Goal: Information Seeking & Learning: Learn about a topic

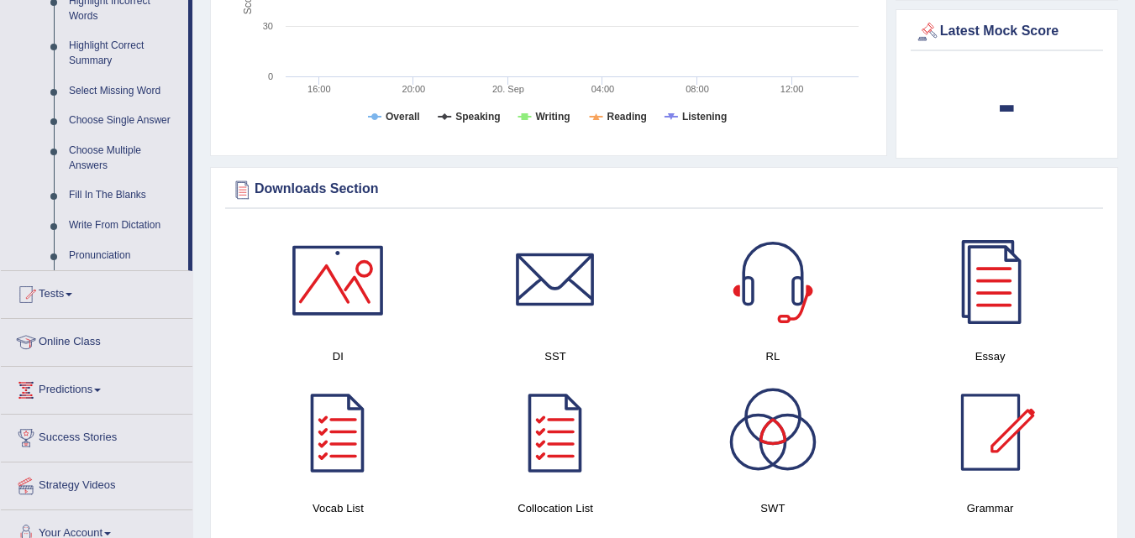
scroll to position [809, 0]
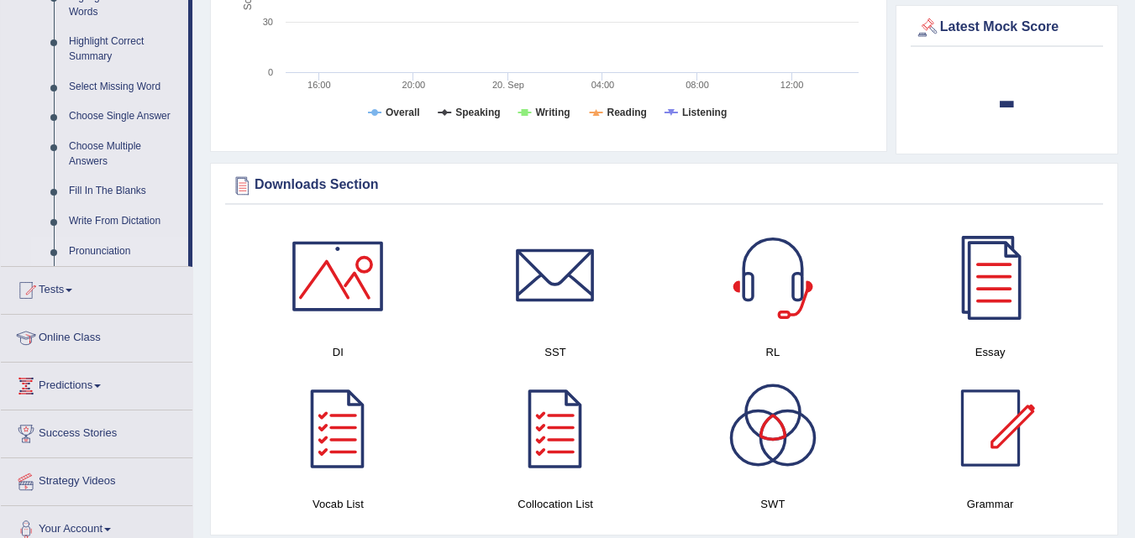
click at [79, 244] on link "Pronunciation" at bounding box center [124, 252] width 127 height 30
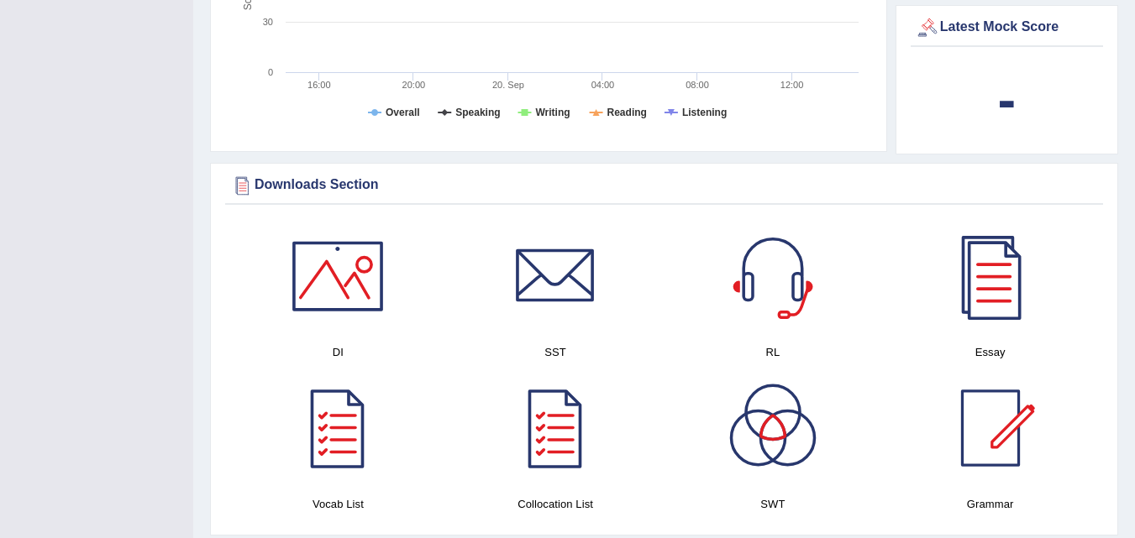
scroll to position [215, 0]
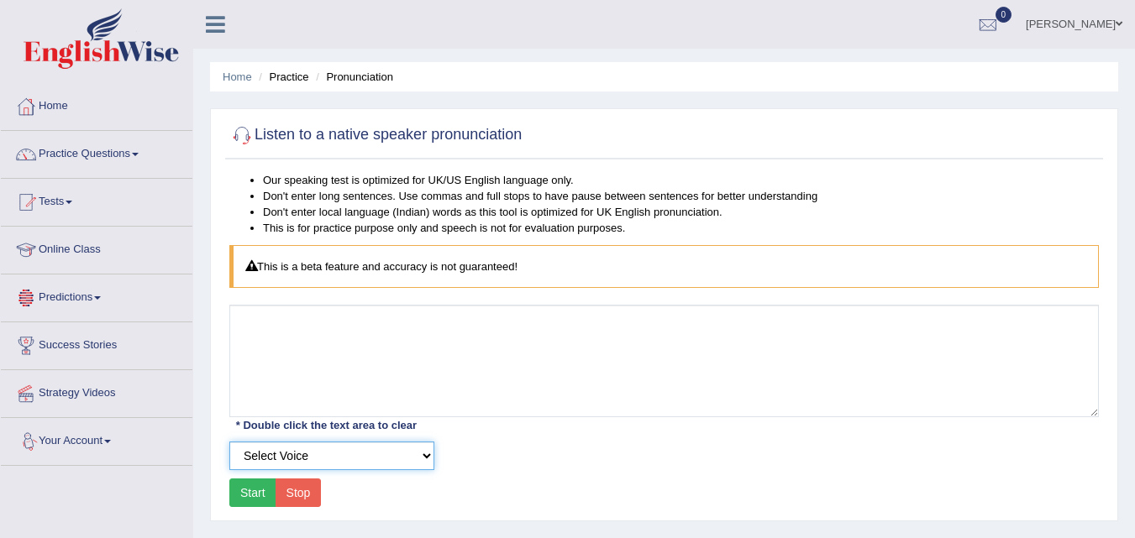
click at [394, 455] on select "Select Voice UK English Female UK English Male" at bounding box center [331, 456] width 205 height 29
select select "2"
click at [229, 442] on select "Select Voice UK English Female UK English Male" at bounding box center [331, 456] width 205 height 29
click at [262, 498] on button "Start" at bounding box center [252, 493] width 47 height 29
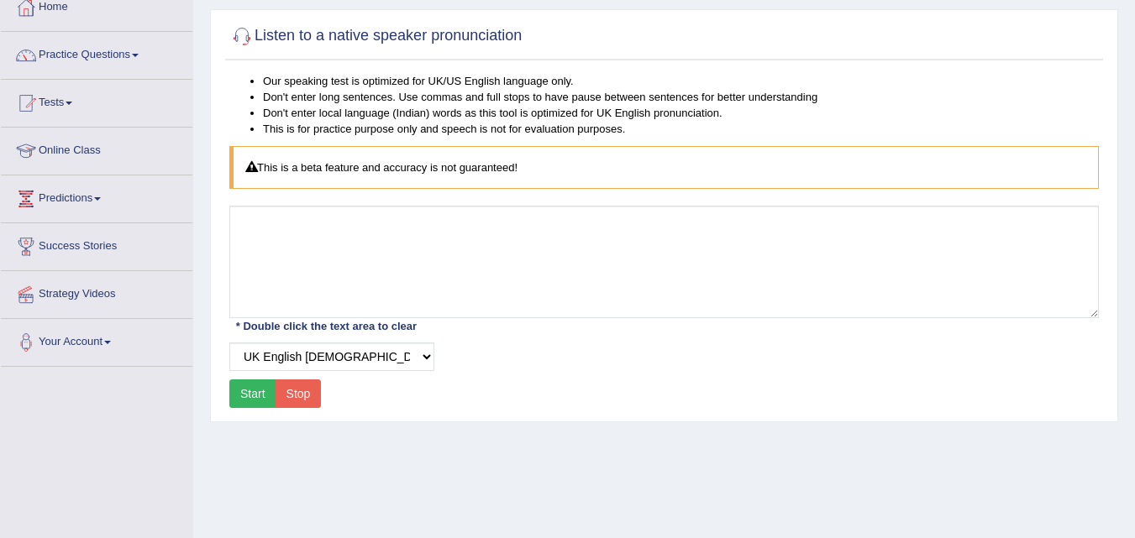
scroll to position [105, 0]
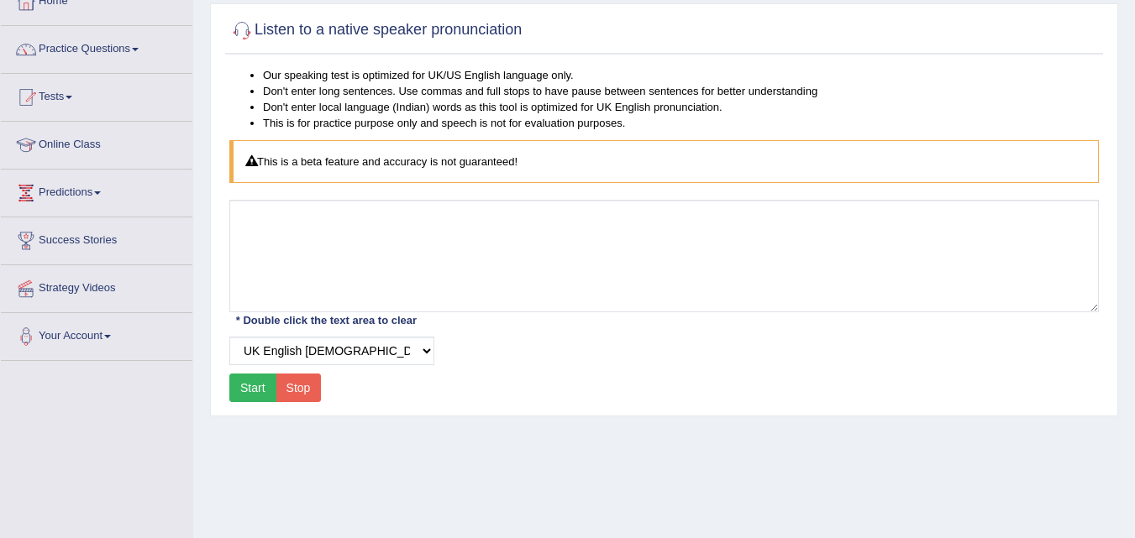
click at [255, 376] on button "Start" at bounding box center [252, 388] width 47 height 29
click at [258, 391] on button "Start" at bounding box center [252, 388] width 47 height 29
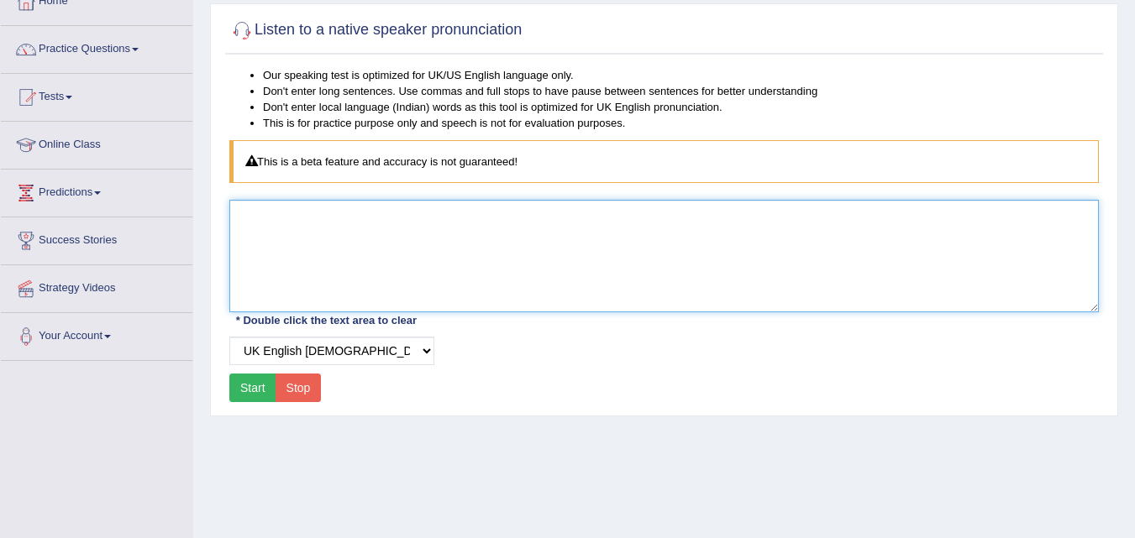
click at [689, 277] on textarea at bounding box center [663, 256] width 869 height 113
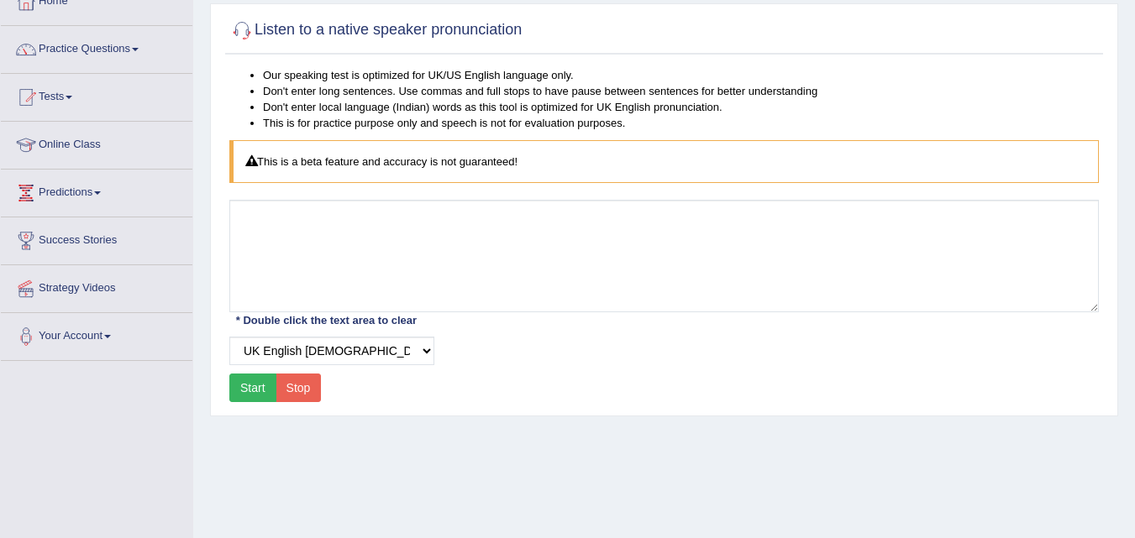
click at [251, 381] on button "Start" at bounding box center [252, 388] width 47 height 29
click at [128, 42] on link "Practice Questions" at bounding box center [96, 47] width 191 height 42
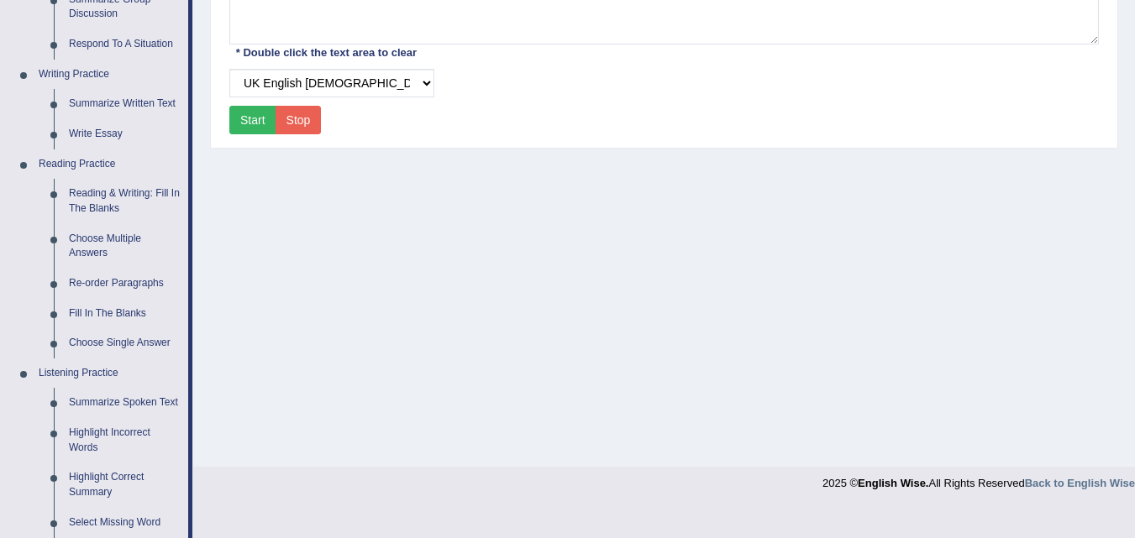
scroll to position [418, 0]
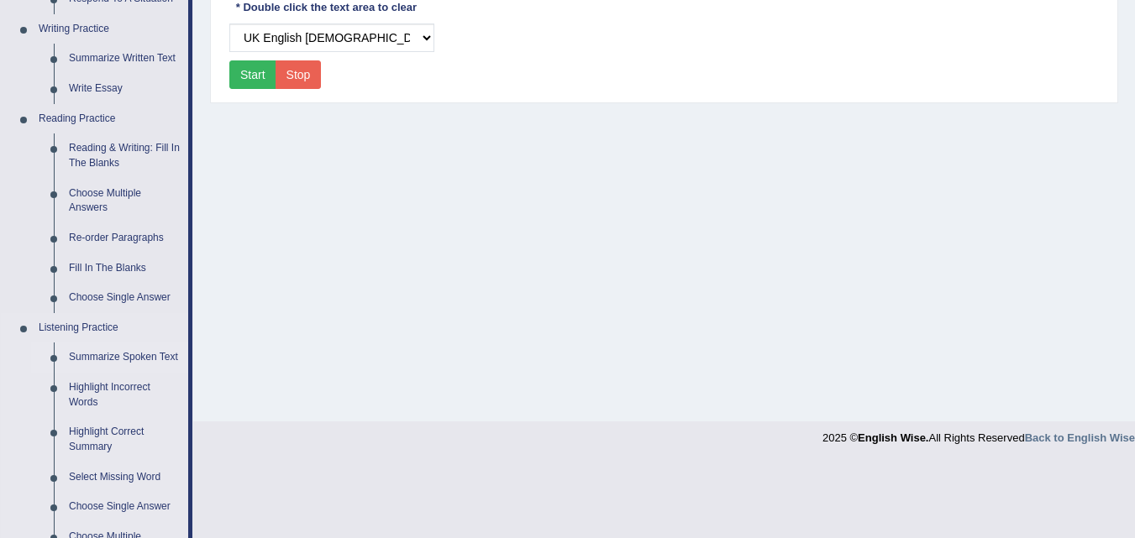
click at [97, 361] on link "Summarize Spoken Text" at bounding box center [124, 358] width 127 height 30
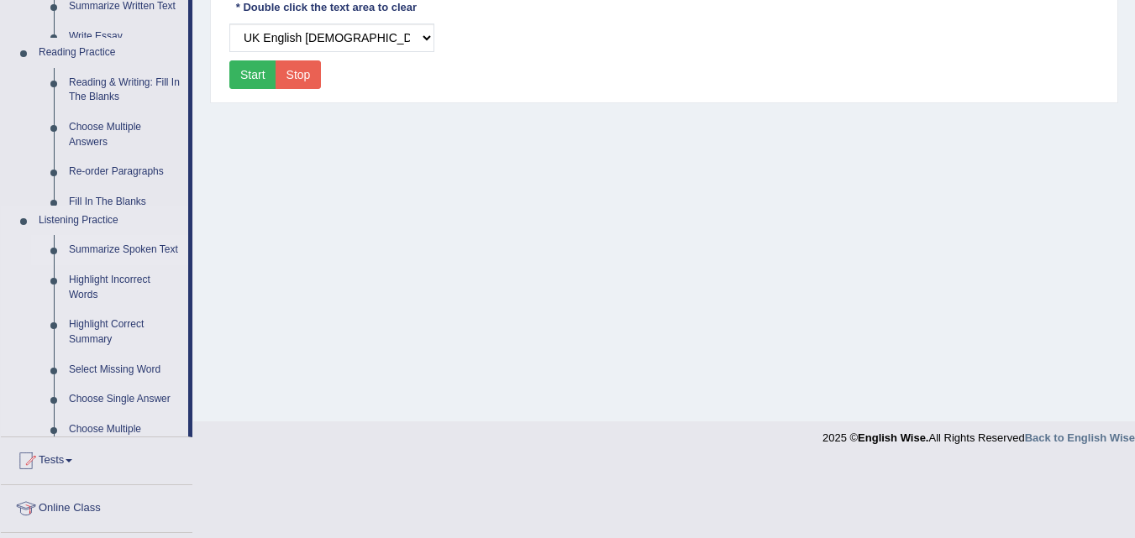
scroll to position [344, 0]
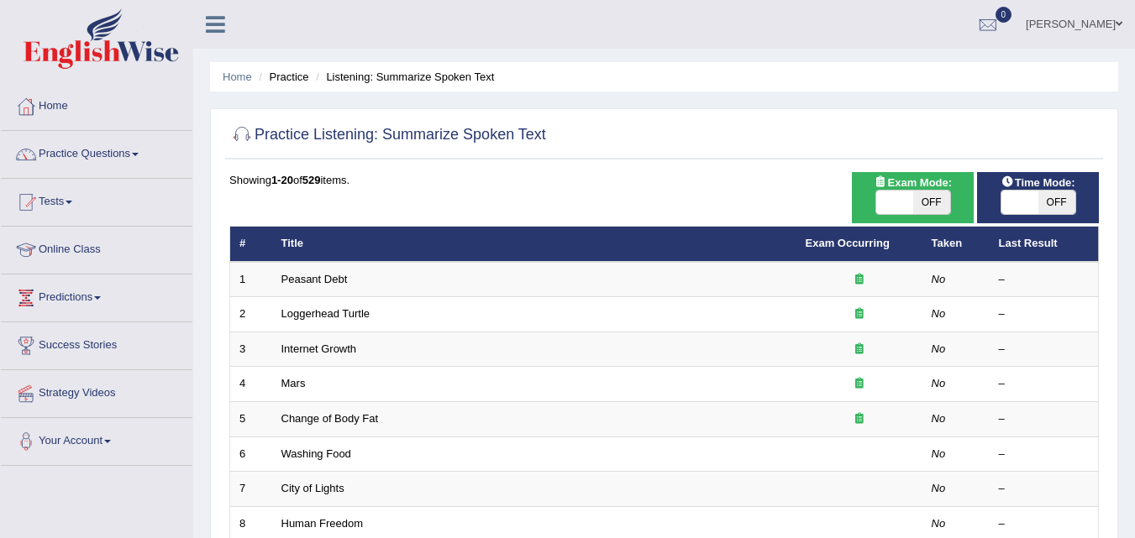
click at [320, 275] on link "Peasant Debt" at bounding box center [314, 279] width 66 height 13
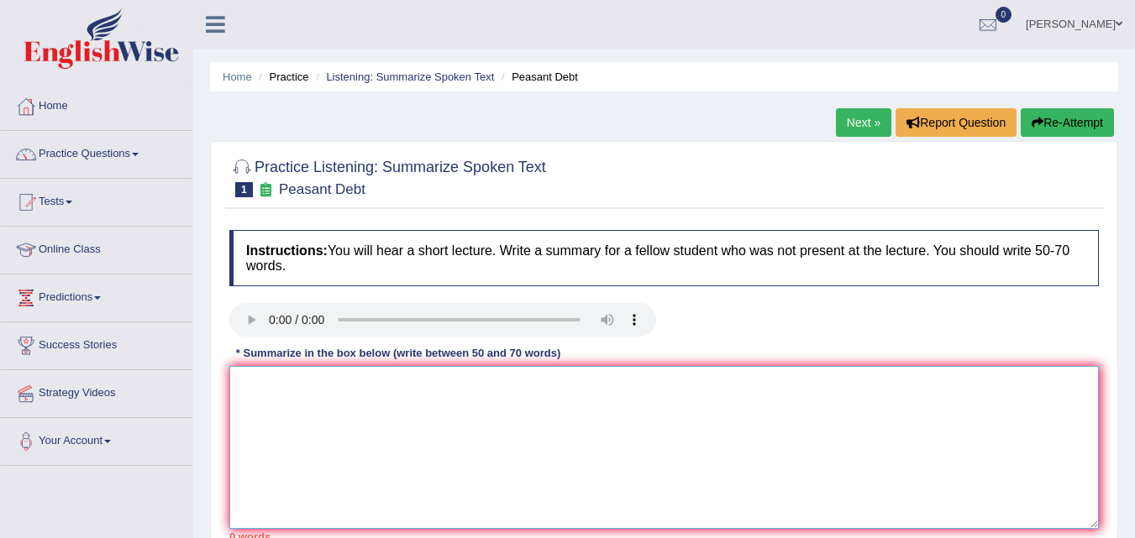
click at [272, 468] on textarea at bounding box center [663, 447] width 869 height 163
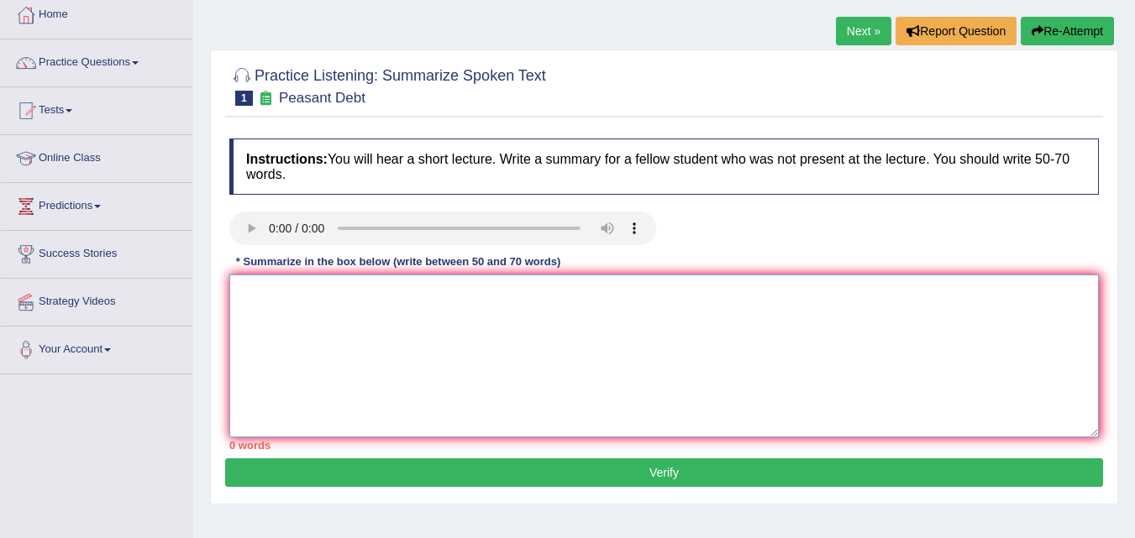
scroll to position [93, 0]
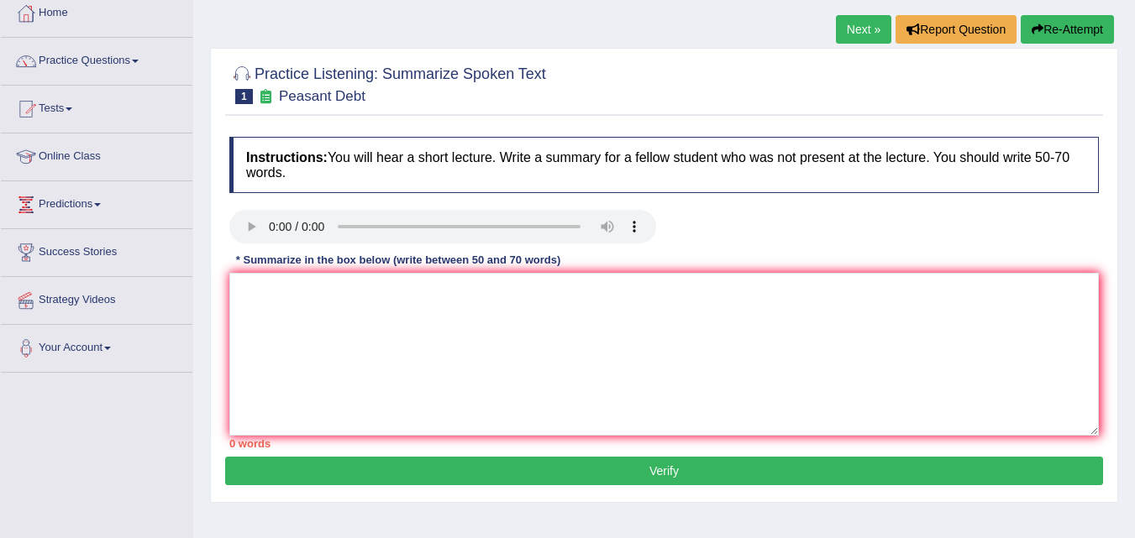
click at [827, 250] on div "Instructions: You will hear a short lecture. Write a summary for a fellow stude…" at bounding box center [664, 292] width 878 height 328
click at [363, 335] on textarea at bounding box center [663, 354] width 869 height 163
type textarea "t"
click at [1073, 16] on button "Re-Attempt" at bounding box center [1066, 29] width 93 height 29
click at [350, 323] on textarea at bounding box center [663, 354] width 869 height 163
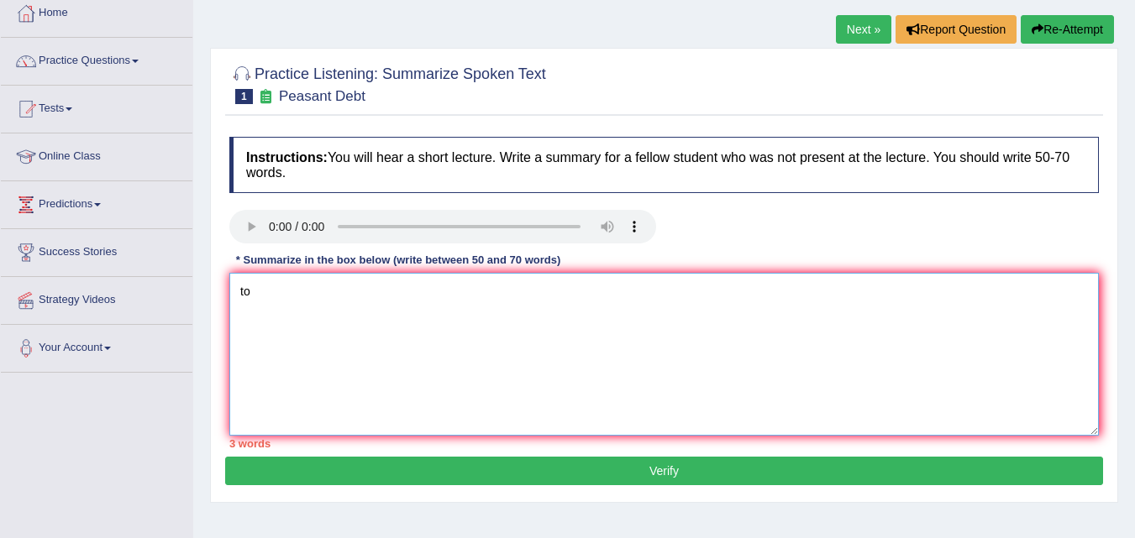
type textarea "t"
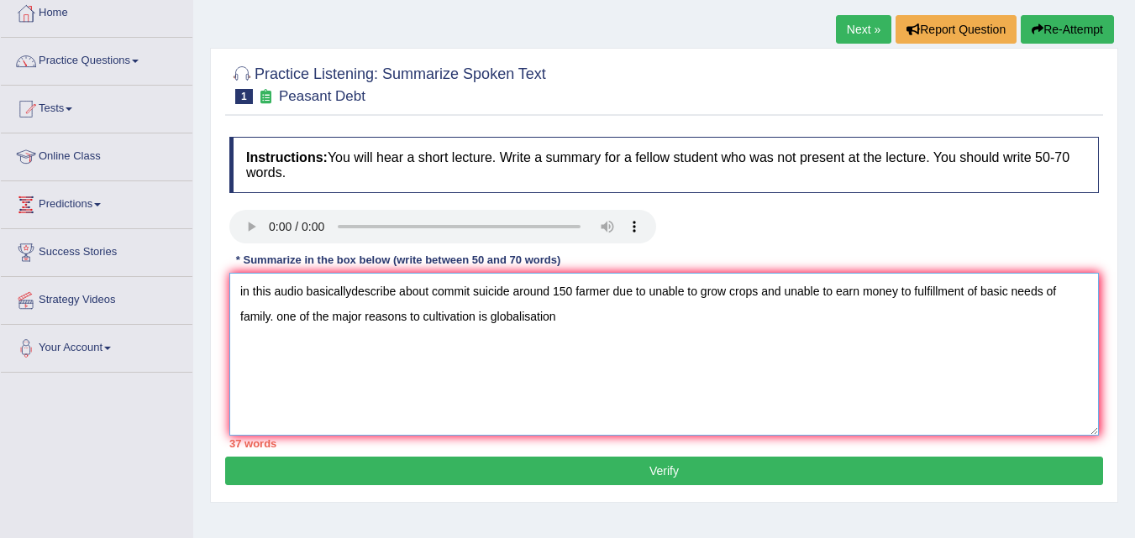
click at [352, 291] on textarea "in this audio basicallydescribe about commit suicide around 150 farmer due to u…" at bounding box center [663, 354] width 869 height 163
click at [572, 324] on textarea "in this audio basically describe about commit suicide around 150 farmer due to …" at bounding box center [663, 354] width 869 height 163
click at [597, 324] on textarea "in this audio basically describe about commit suicide around 150 farmer due to …" at bounding box center [663, 354] width 869 height 163
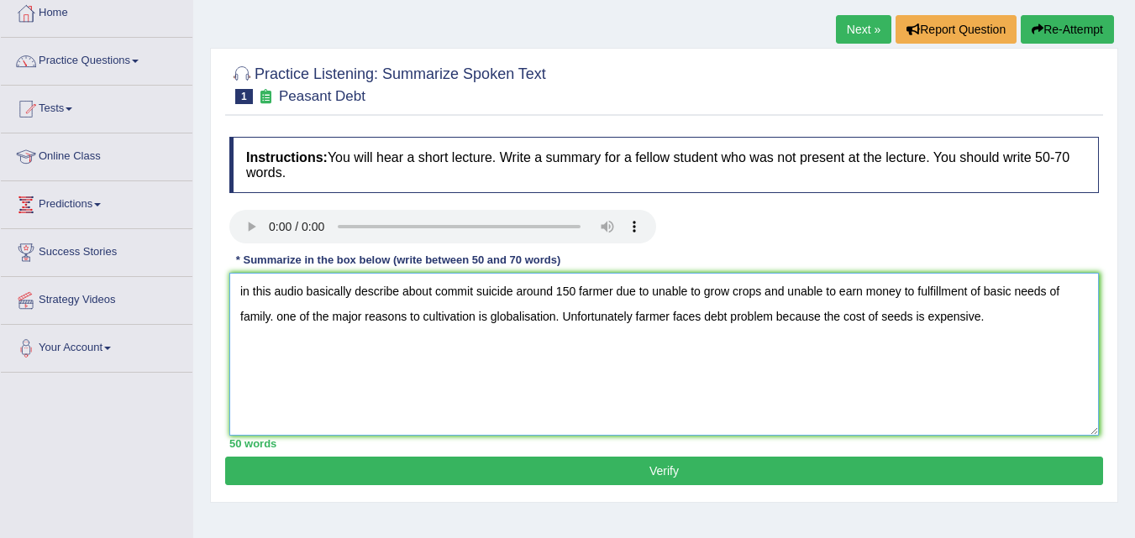
type textarea "in this audio basically describe about commit suicide around 150 farmer due to …"
click at [686, 469] on button "Verify" at bounding box center [664, 471] width 878 height 29
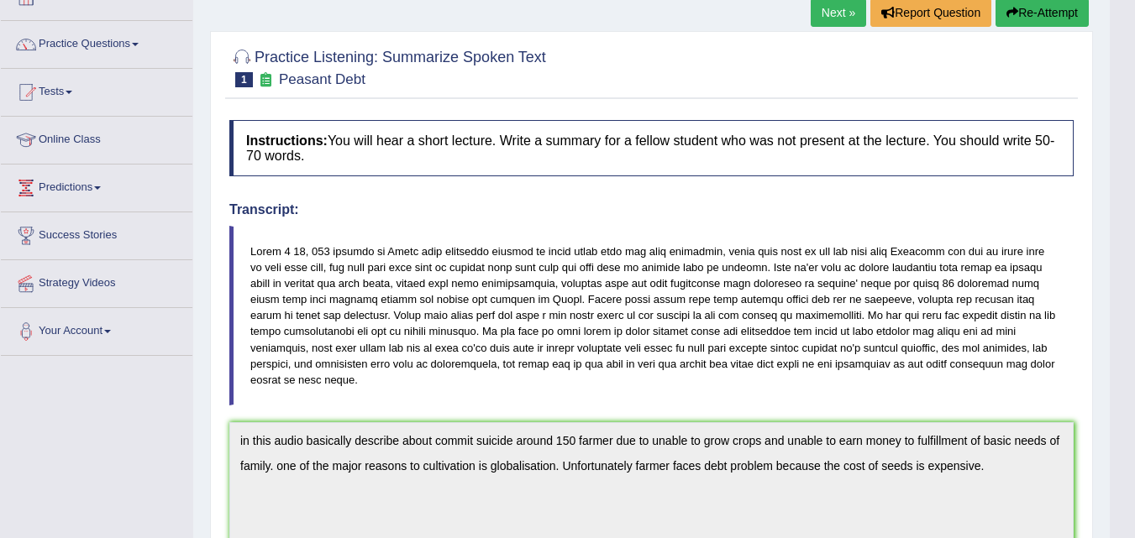
scroll to position [108, 0]
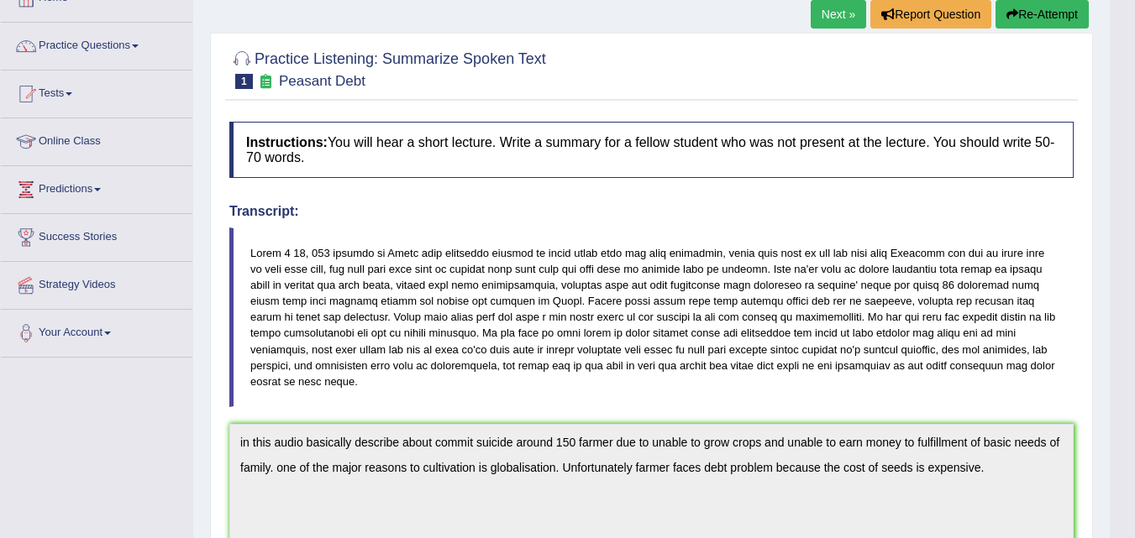
click at [833, 15] on link "Next »" at bounding box center [837, 14] width 55 height 29
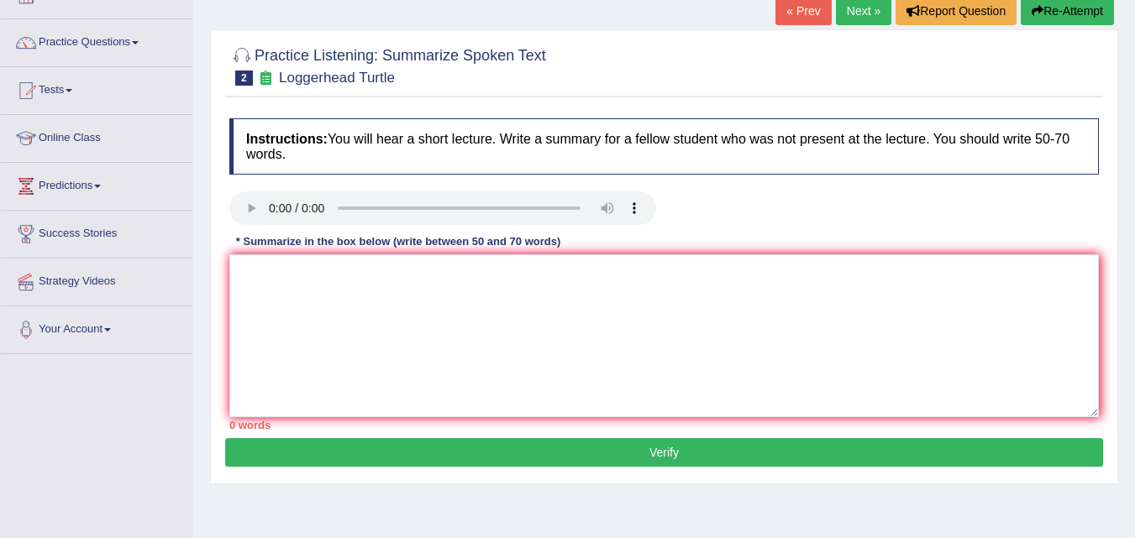
click at [861, 8] on link "Next »" at bounding box center [863, 11] width 55 height 29
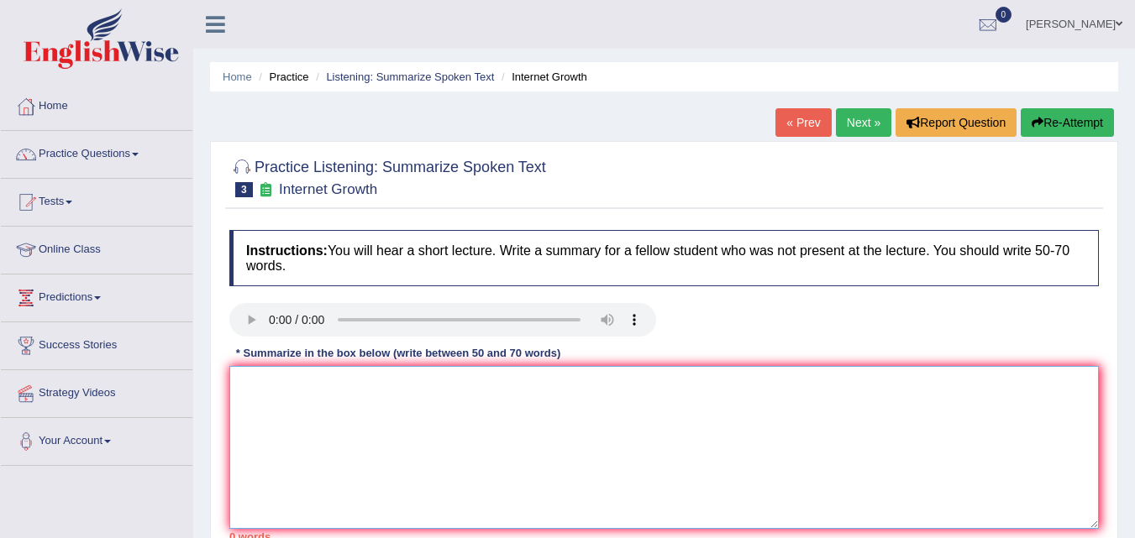
click at [323, 395] on textarea at bounding box center [663, 447] width 869 height 163
type textarea "i"
type textarea "I"
type textarea "t"
type textarea "R"
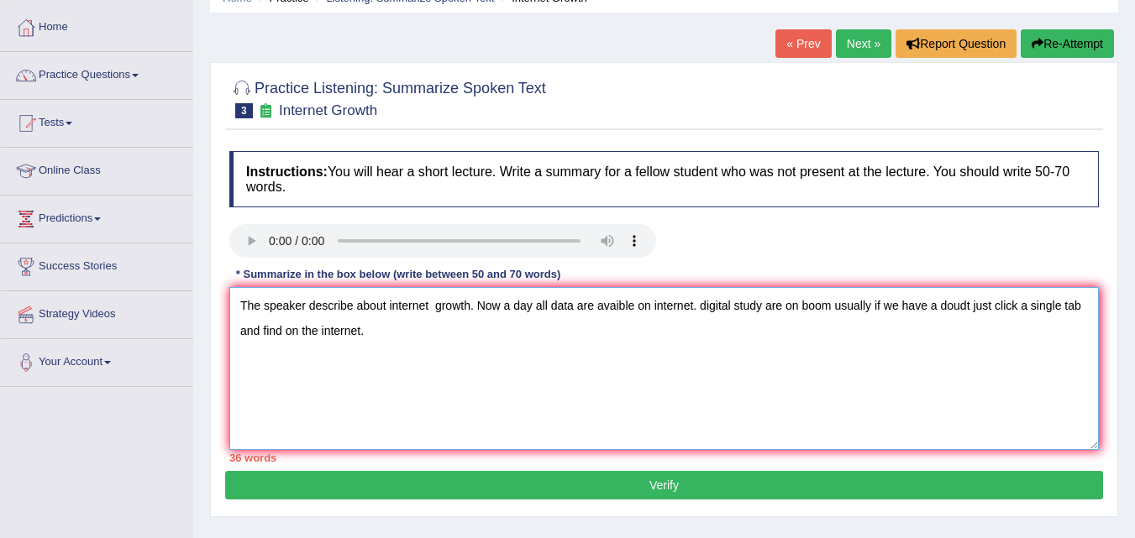
scroll to position [117, 0]
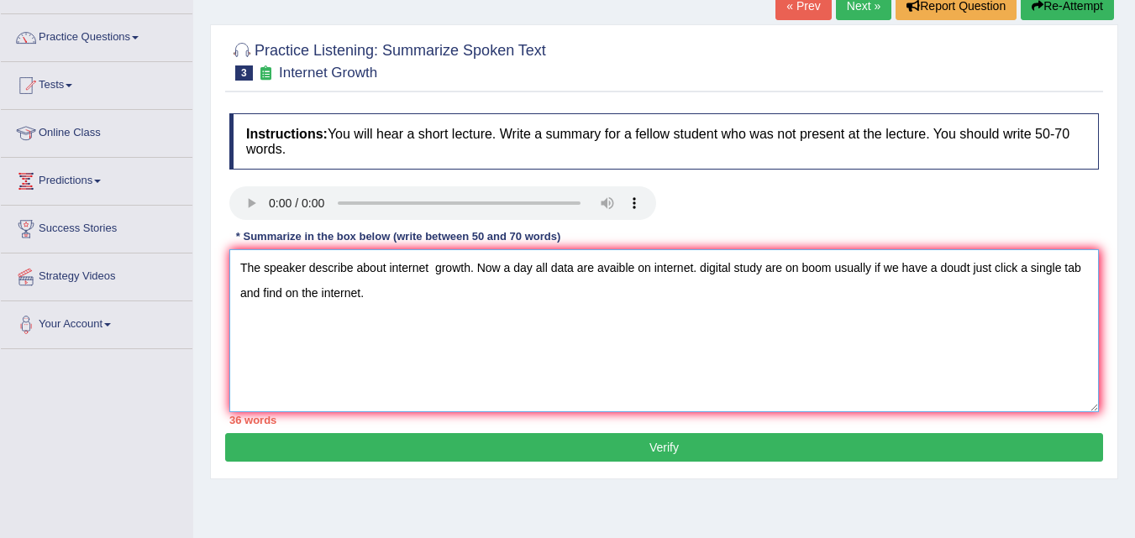
type textarea "The speaker describe about internet growth. Now a day all data are avaible on i…"
click at [727, 452] on button "Verify" at bounding box center [664, 447] width 878 height 29
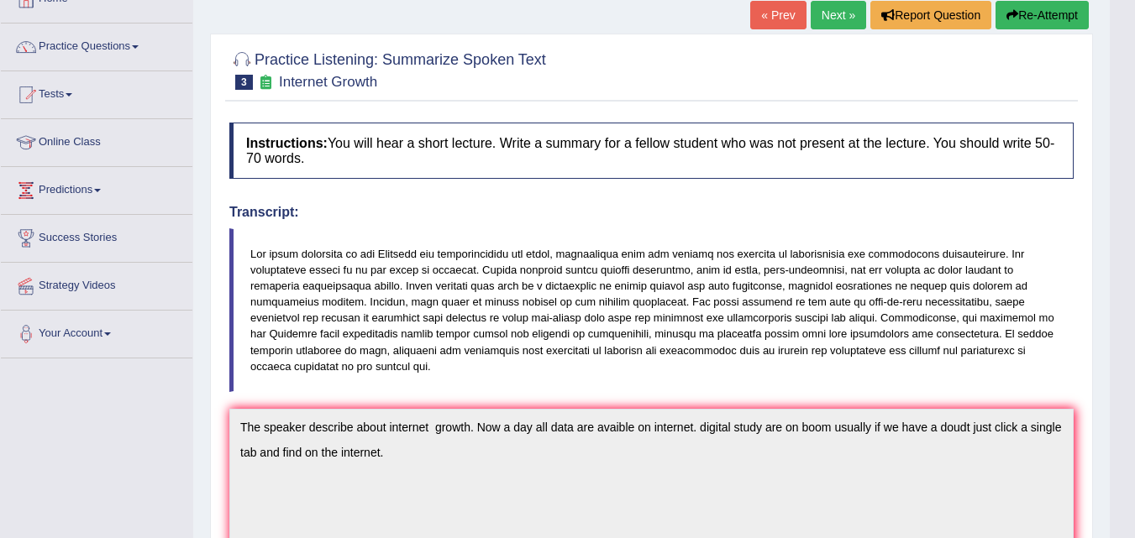
scroll to position [91, 0]
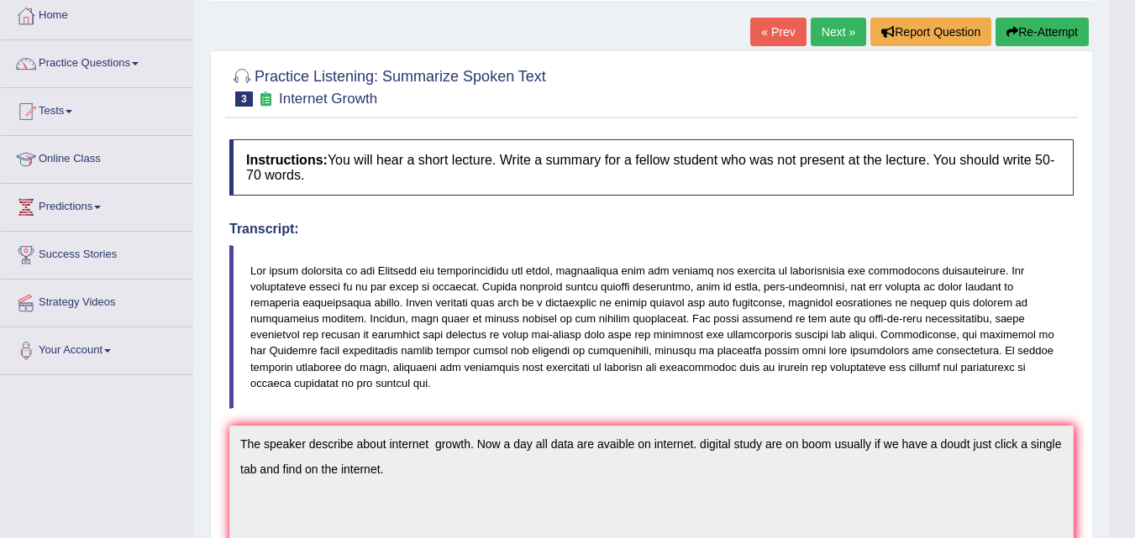
click at [819, 29] on link "Next »" at bounding box center [837, 32] width 55 height 29
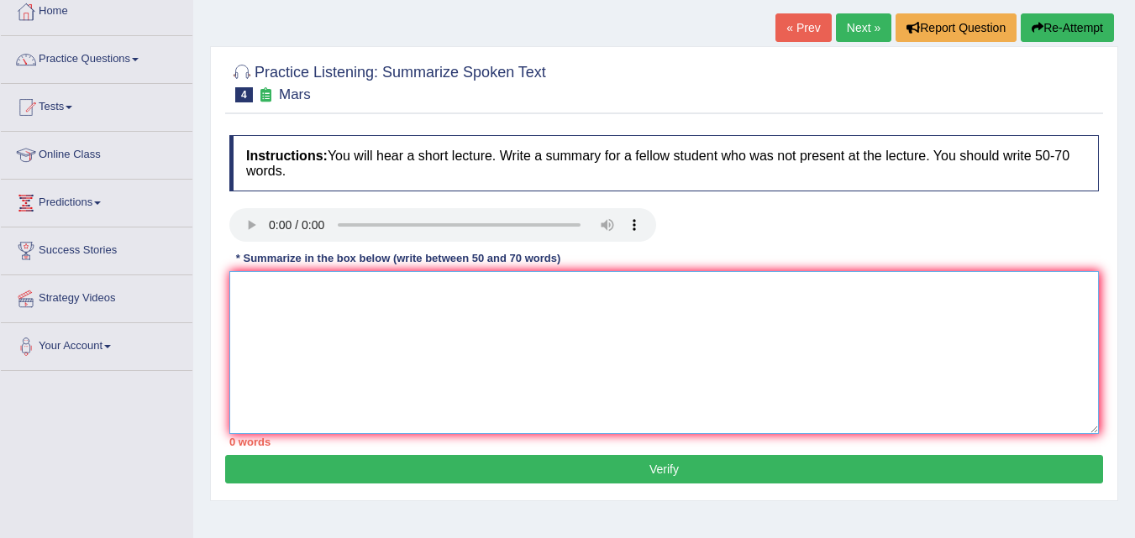
click at [296, 315] on textarea at bounding box center [663, 352] width 869 height 163
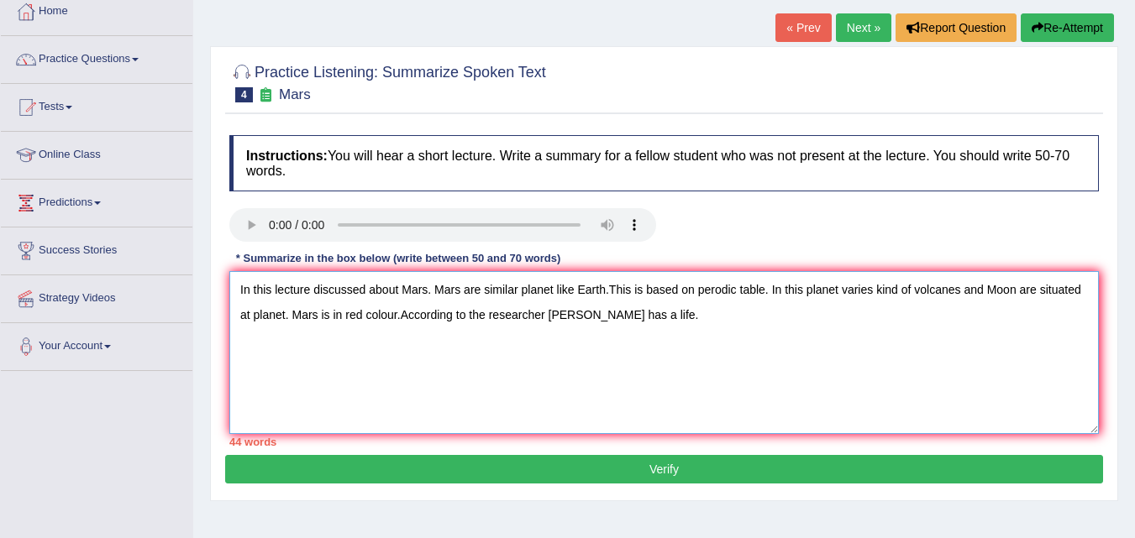
click at [587, 295] on textarea "In this lecture discussed about Mars. Mars are similar planet like Earth.This i…" at bounding box center [663, 352] width 869 height 163
click at [668, 324] on textarea "In this lecture discussed about Mars. Mars are similar planet like Earth.This i…" at bounding box center [663, 352] width 869 height 163
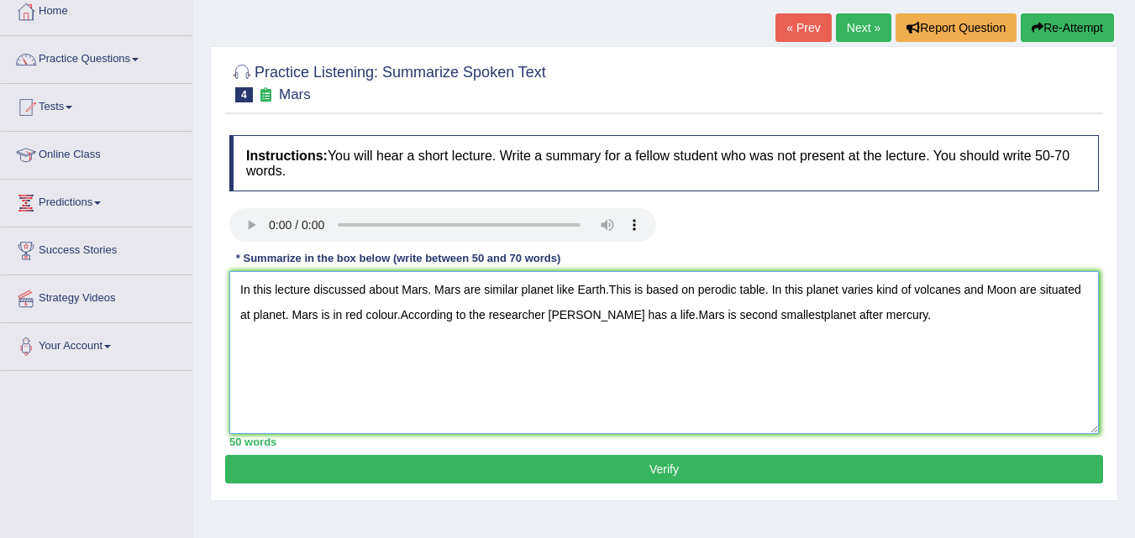
type textarea "In this lecture discussed about Mars. Mars are similar planet like Earth.This i…"
click at [658, 464] on button "Verify" at bounding box center [664, 469] width 878 height 29
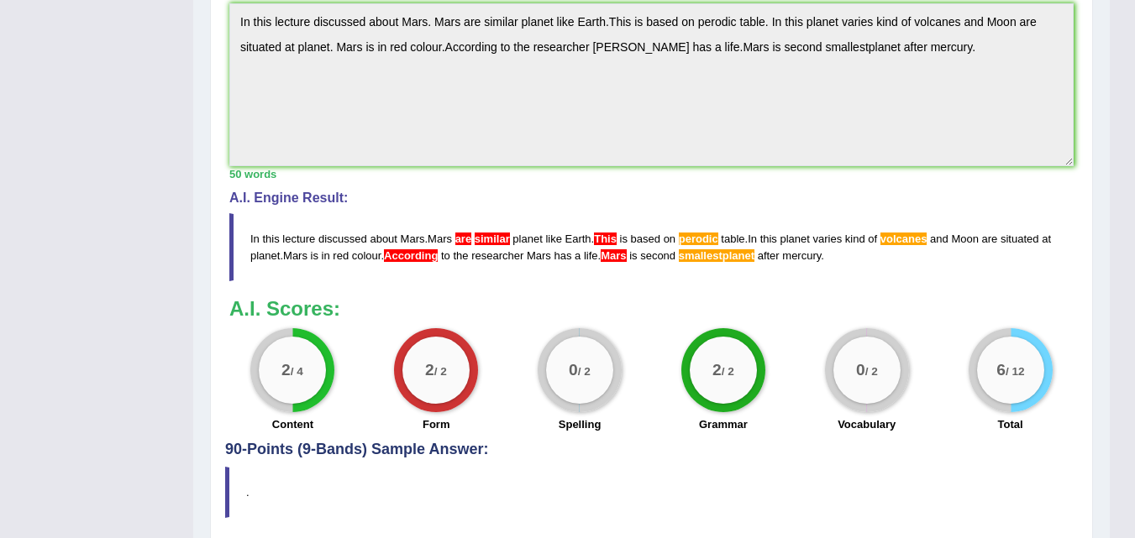
scroll to position [530, 0]
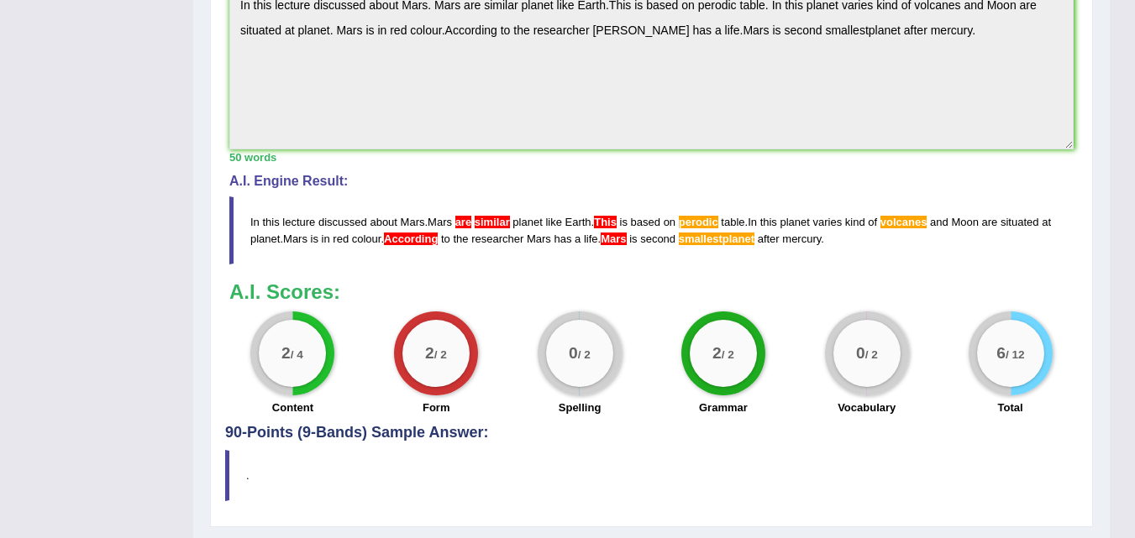
drag, startPoint x: 1146, startPoint y: 139, endPoint x: 1145, endPoint y: 373, distance: 233.5
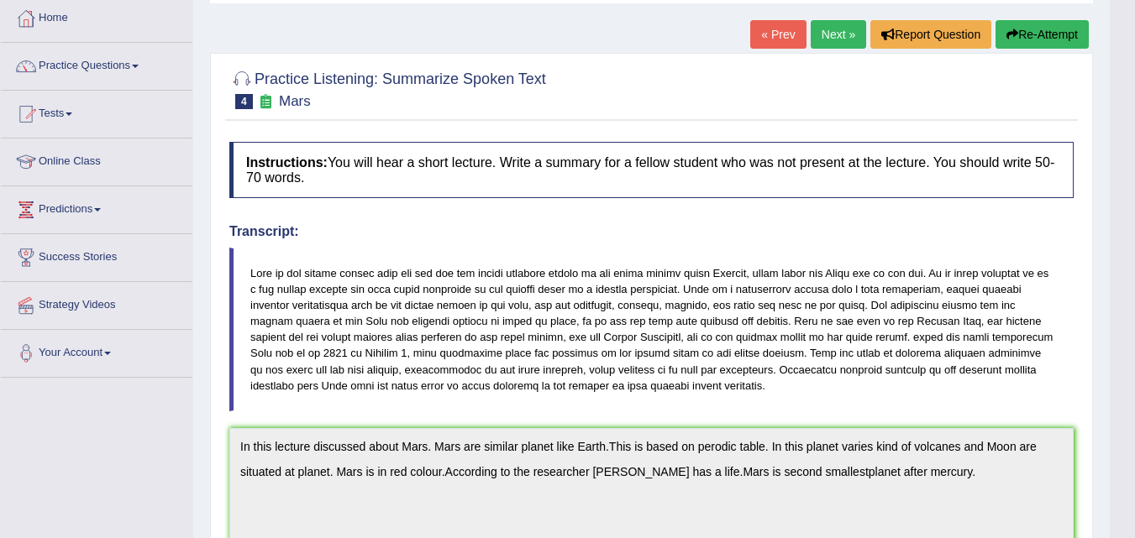
scroll to position [32, 0]
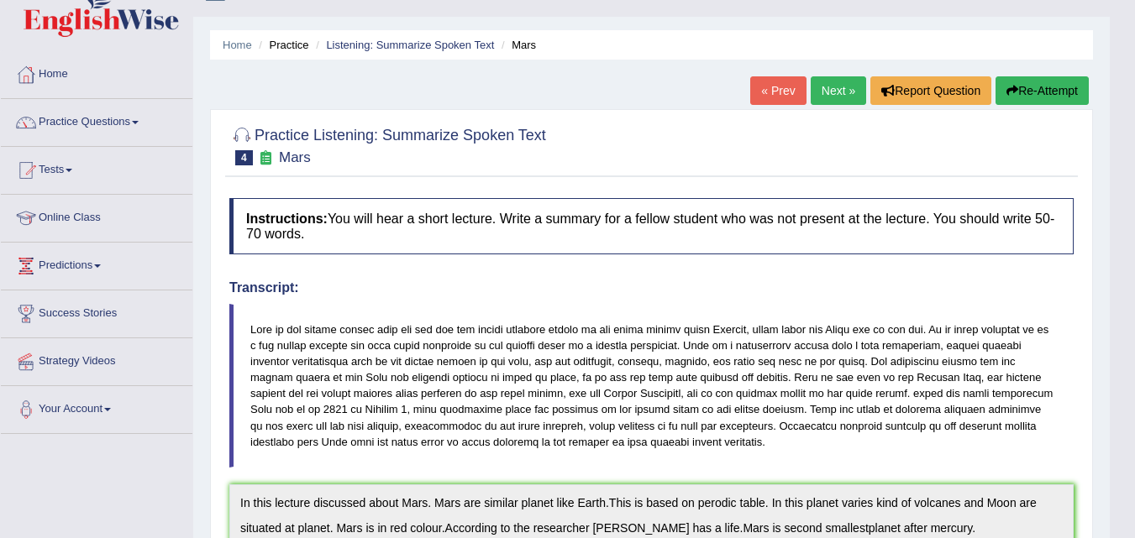
click at [842, 76] on link "Next »" at bounding box center [837, 90] width 55 height 29
